Goal: Task Accomplishment & Management: Use online tool/utility

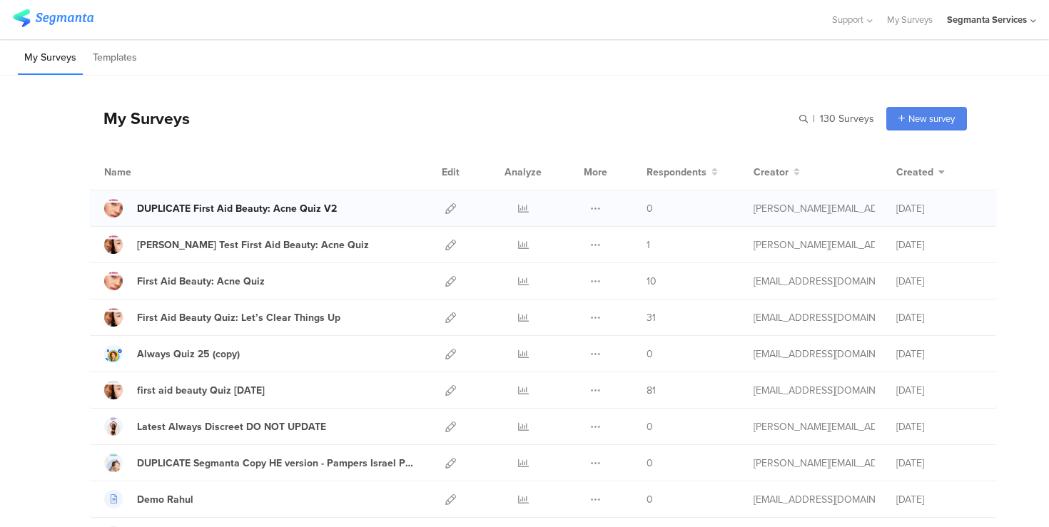
click at [251, 208] on div "DUPLICATE First Aid Beauty: Acne Quiz V2" at bounding box center [237, 208] width 200 height 15
click at [449, 211] on icon at bounding box center [450, 208] width 11 height 11
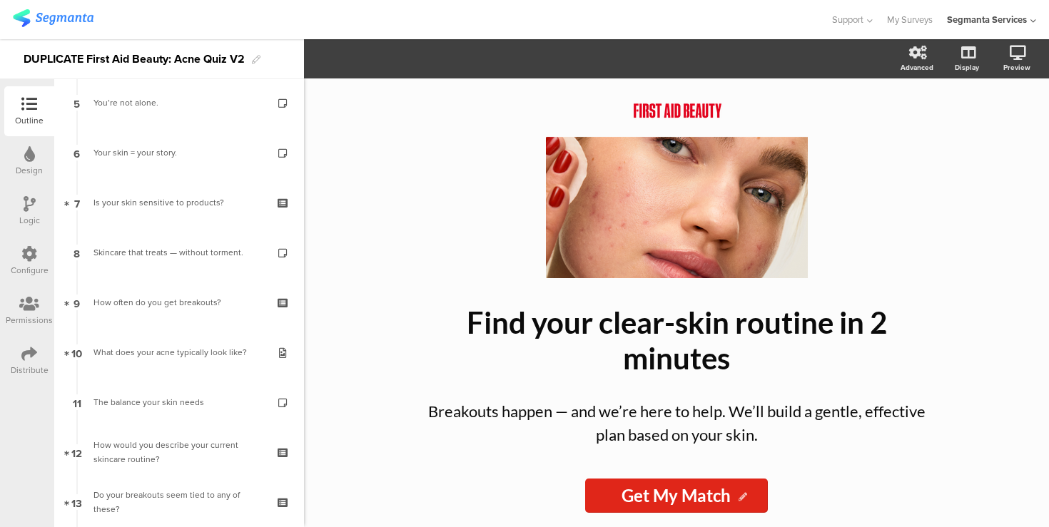
scroll to position [277, 0]
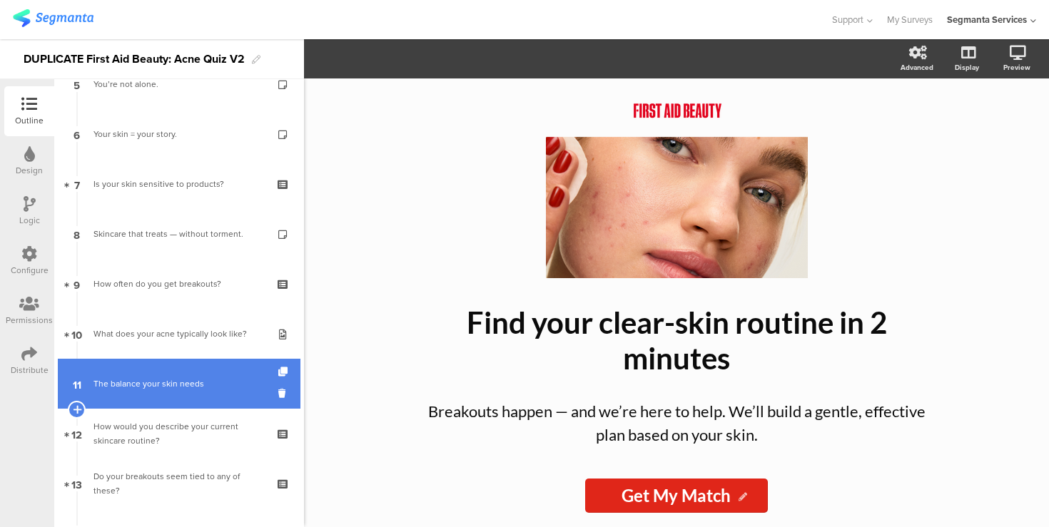
click at [214, 362] on link "11 The balance your skin needs" at bounding box center [179, 384] width 243 height 50
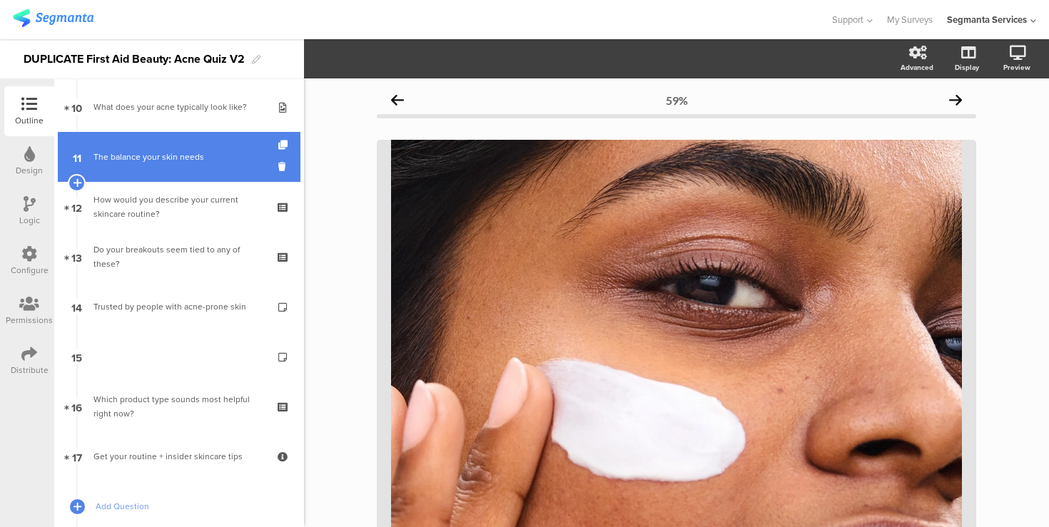
scroll to position [509, 0]
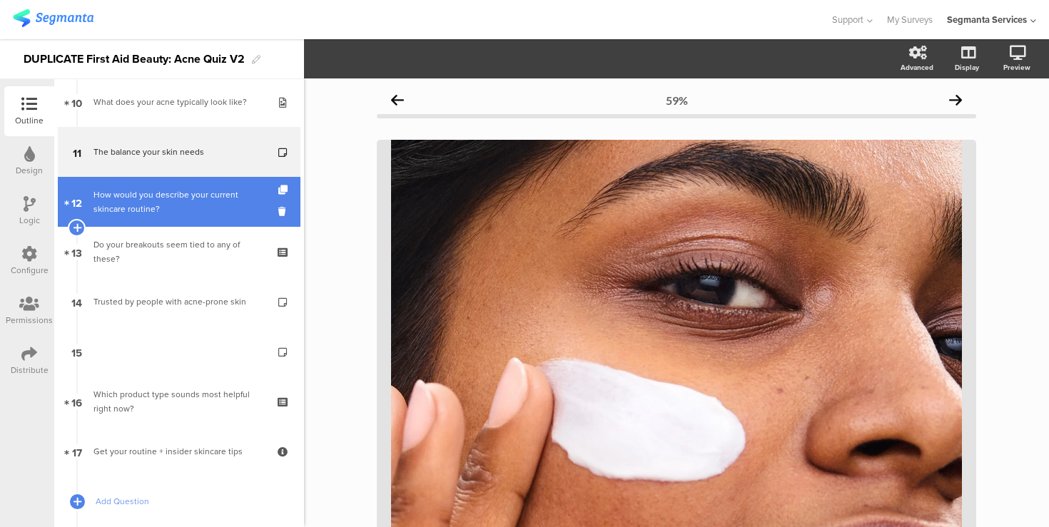
click at [168, 201] on div "How would you describe your current skincare routine?" at bounding box center [178, 202] width 171 height 29
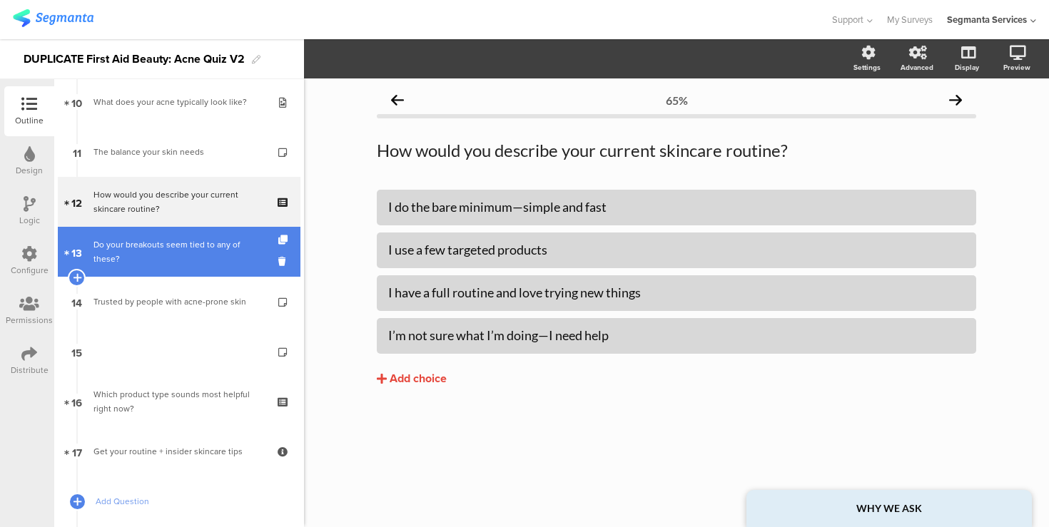
click at [185, 261] on link "13 Do your breakouts seem tied to any of these?" at bounding box center [179, 252] width 243 height 50
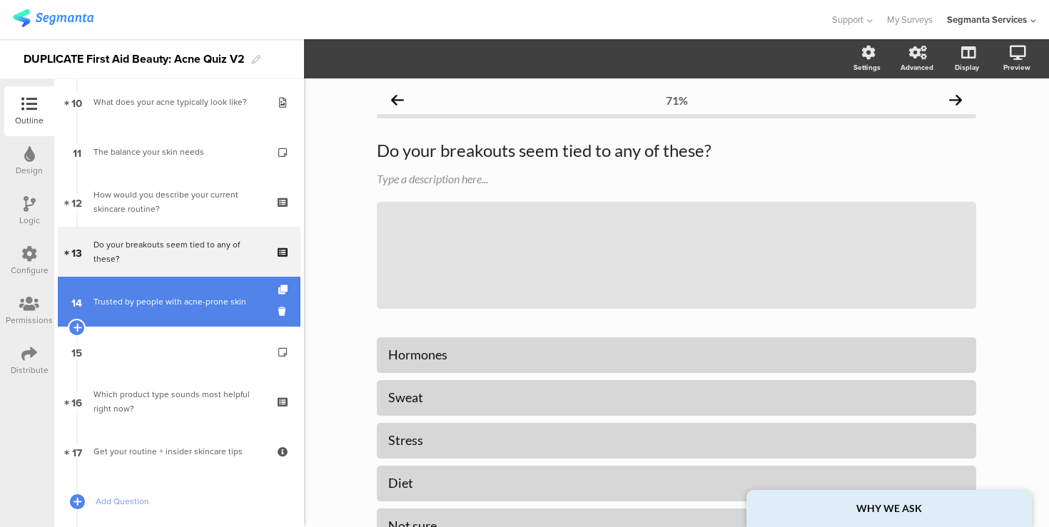
click at [196, 306] on div "Trusted by people with acne-prone skin" at bounding box center [178, 302] width 171 height 14
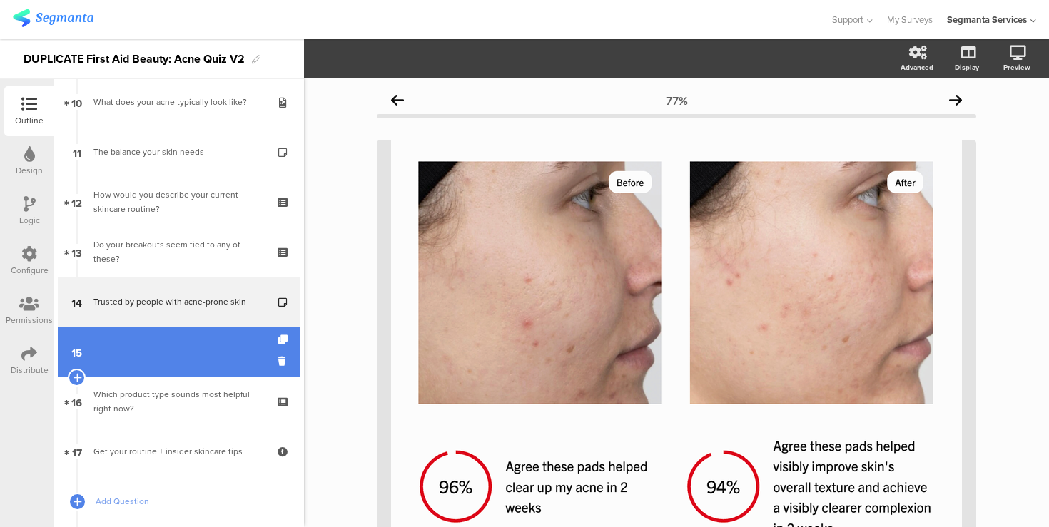
click at [200, 353] on link "15" at bounding box center [179, 352] width 243 height 50
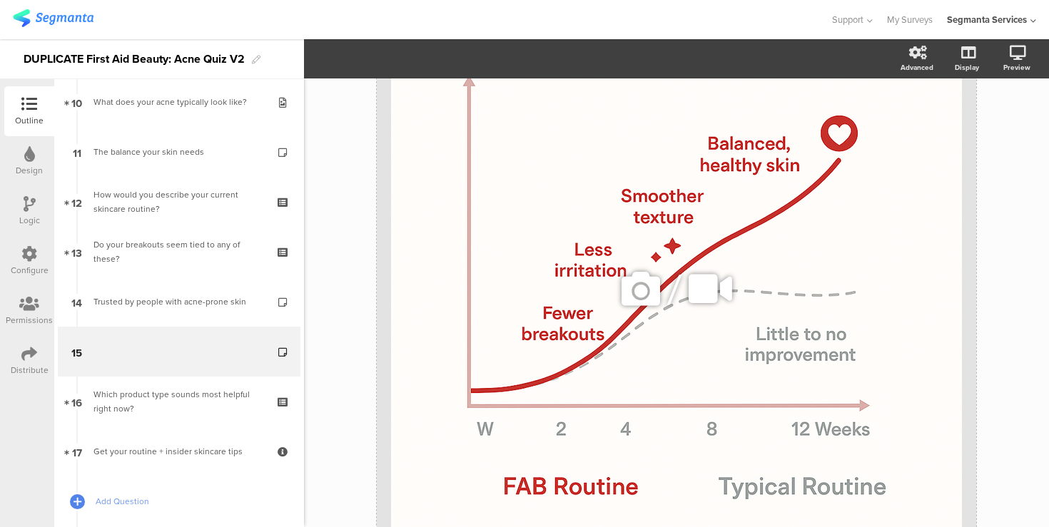
scroll to position [293, 0]
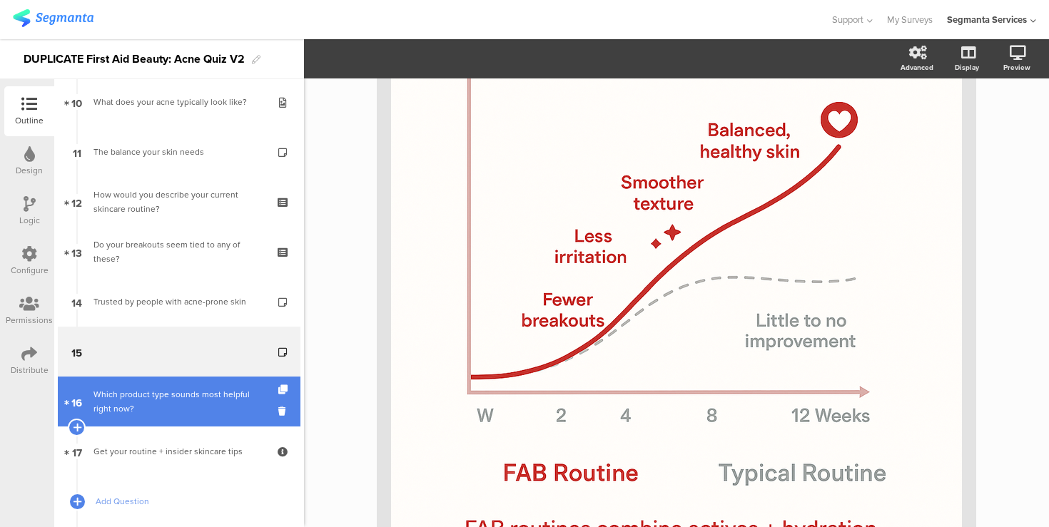
click at [201, 388] on div "Which product type sounds most helpful right now?" at bounding box center [178, 402] width 171 height 29
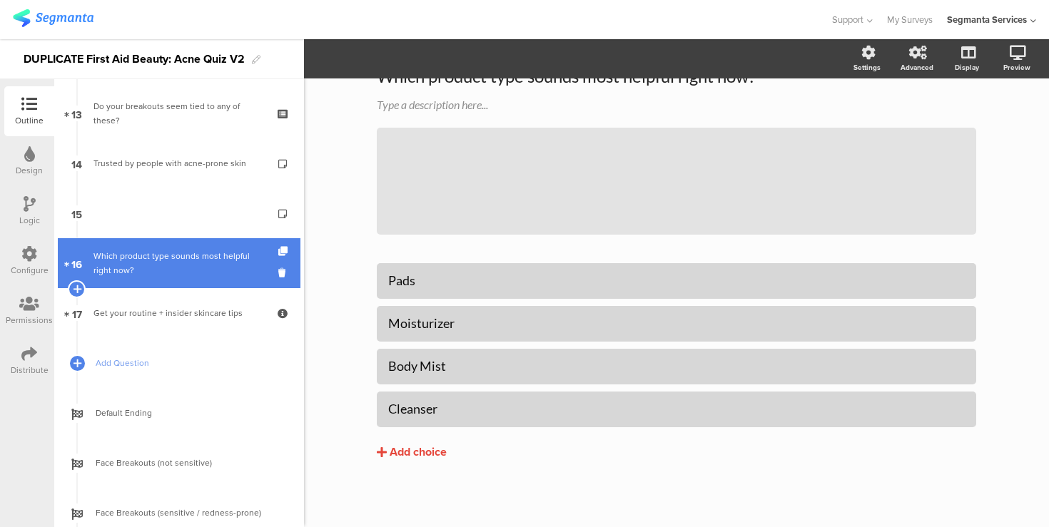
scroll to position [652, 0]
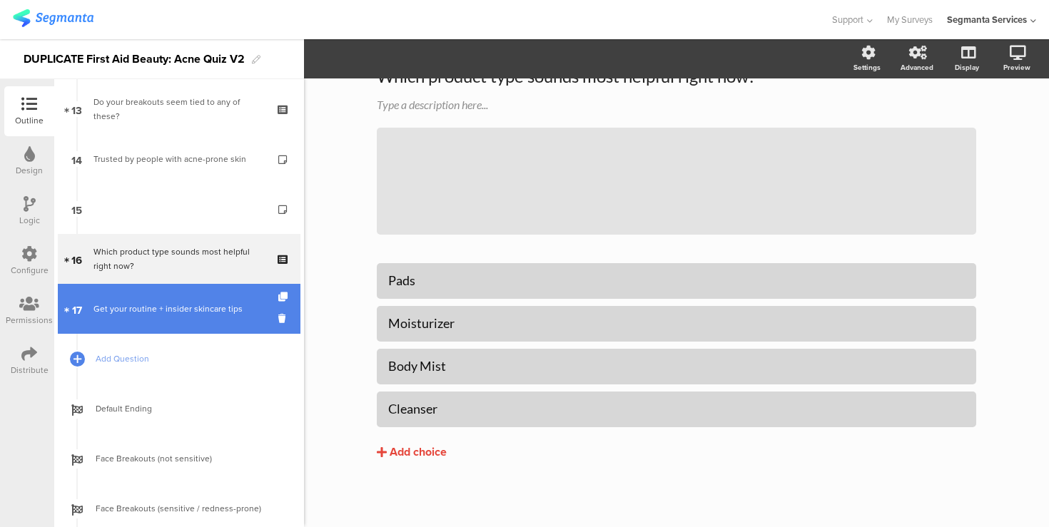
click at [174, 308] on div "Get your routine + insider skincare tips" at bounding box center [178, 309] width 171 height 14
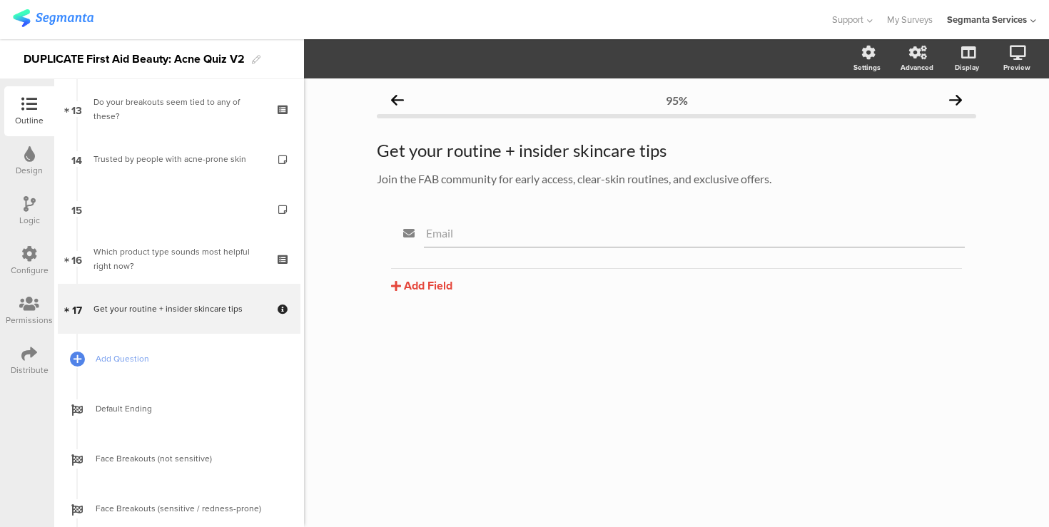
click at [347, 118] on div "95% Get your routine + insider skincare tips Get your routine + insider skincar…" at bounding box center [676, 303] width 745 height 449
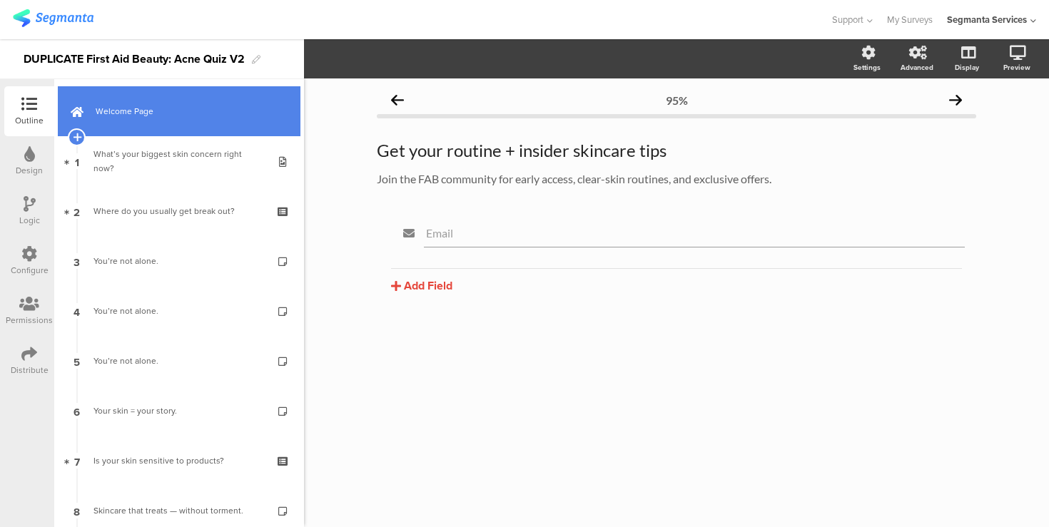
click at [206, 115] on span "Welcome Page" at bounding box center [187, 111] width 183 height 14
